Goal: Find specific page/section: Find specific page/section

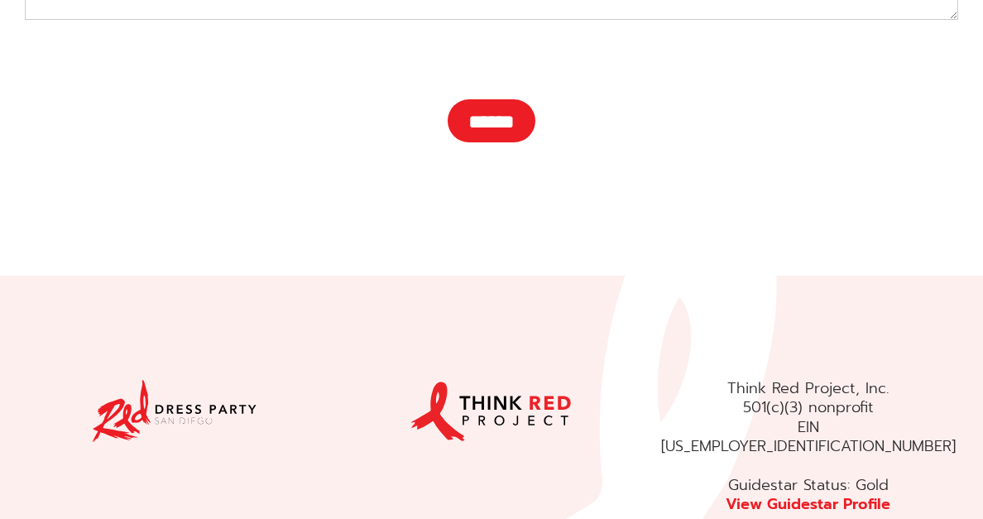
scroll to position [778, 0]
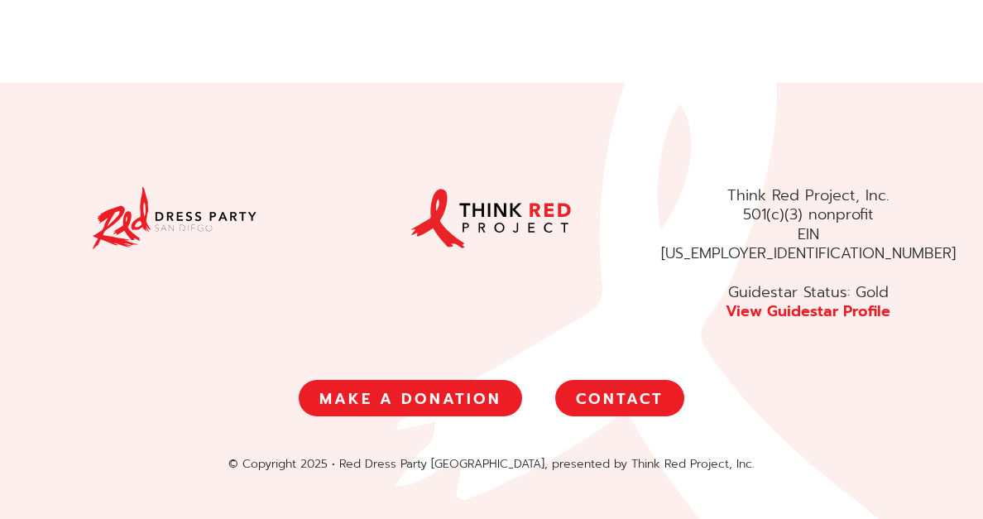
click at [648, 380] on link "CONTACT" at bounding box center [619, 398] width 129 height 36
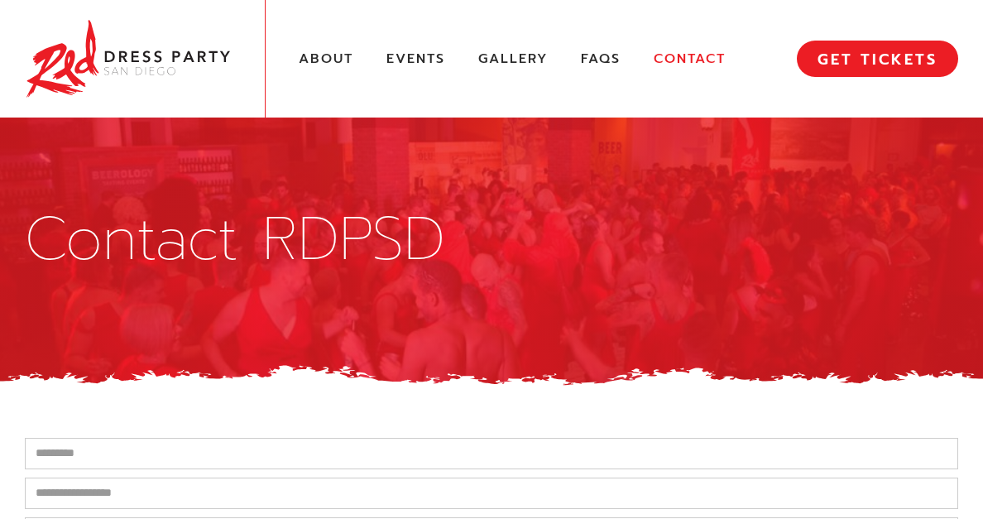
click at [687, 51] on link "Contact" at bounding box center [690, 58] width 72 height 17
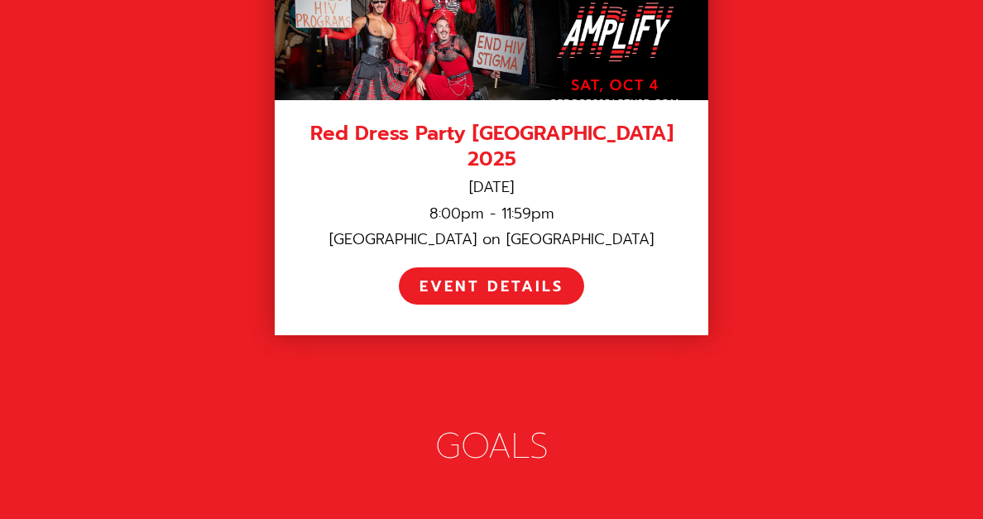
scroll to position [2557, 0]
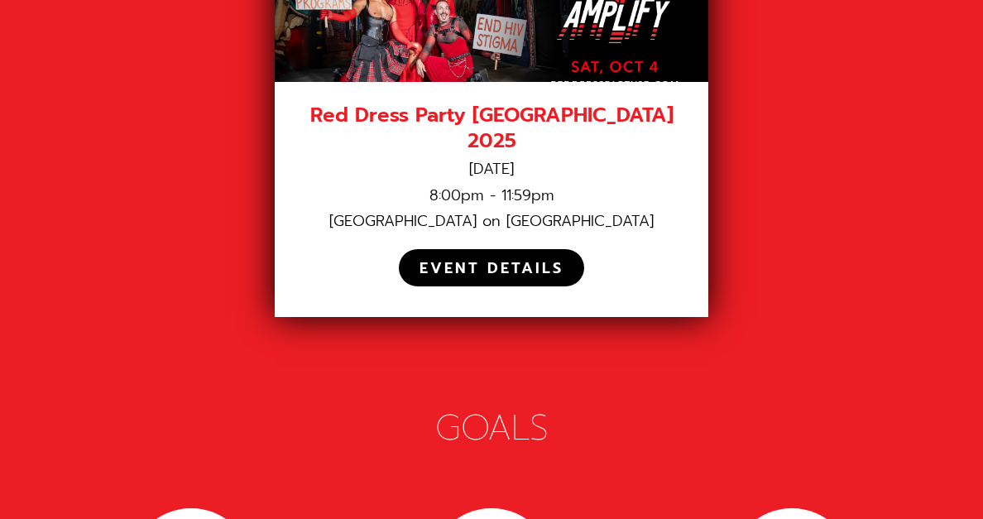
click at [477, 259] on div "EVENT DETAILS" at bounding box center [491, 268] width 144 height 19
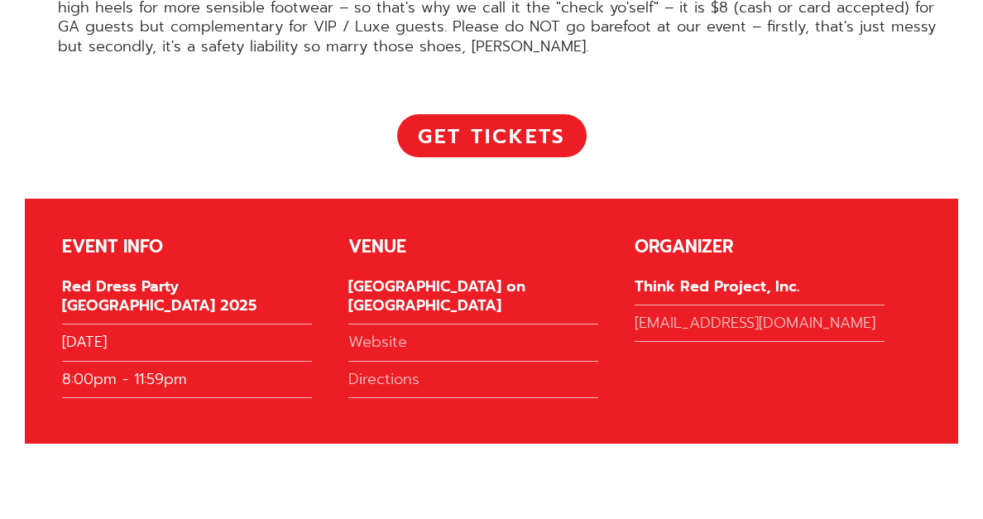
scroll to position [3649, 0]
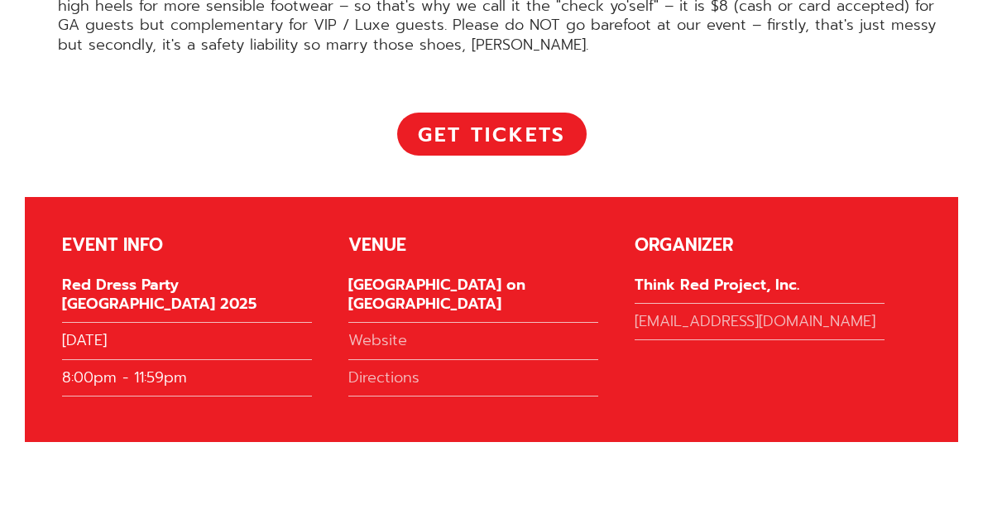
click at [424, 275] on div "[GEOGRAPHIC_DATA] on [GEOGRAPHIC_DATA]" at bounding box center [473, 299] width 250 height 48
click at [381, 368] on link "Directions" at bounding box center [473, 382] width 250 height 28
